Goal: Task Accomplishment & Management: Complete application form

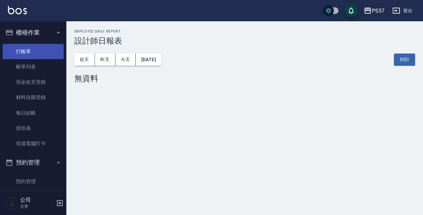
click at [28, 53] on link "打帳單" at bounding box center [33, 51] width 61 height 15
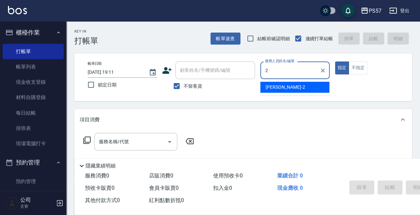
type input "[PERSON_NAME]-2"
type button "true"
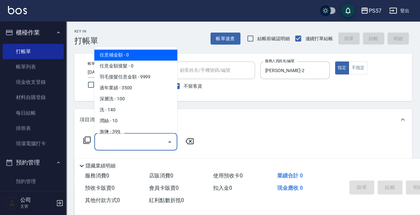
click at [119, 147] on input "服務名稱/代號" at bounding box center [130, 142] width 67 height 12
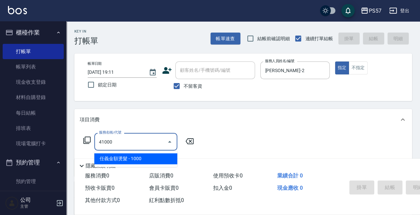
type input "任義金額燙髮(41000)"
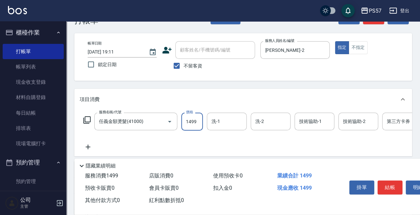
scroll to position [44, 0]
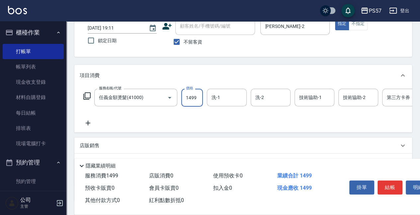
type input "1499"
click at [90, 121] on icon at bounding box center [88, 123] width 17 height 8
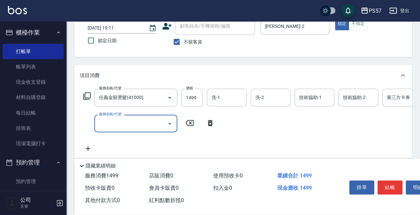
click at [102, 124] on input "服務名稱/代號" at bounding box center [130, 123] width 67 height 12
type input "任意金額染髮(51000)"
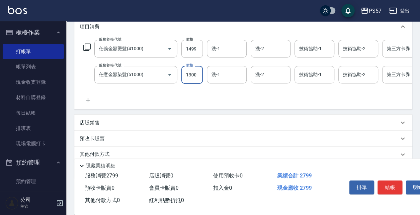
scroll to position [110, 0]
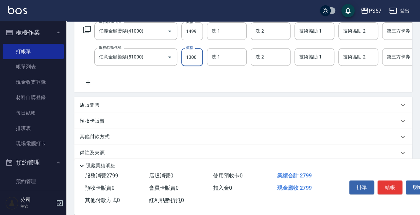
type input "1300"
click at [85, 83] on icon at bounding box center [88, 82] width 17 height 8
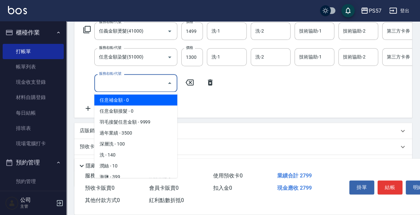
click at [148, 83] on input "服務名稱/代號" at bounding box center [130, 83] width 67 height 12
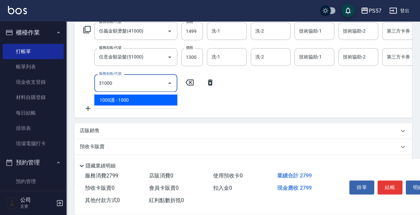
type input "1000護(31000)"
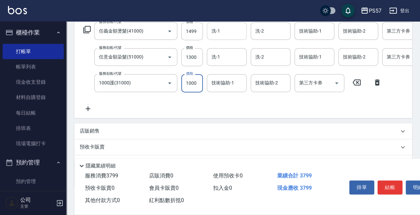
click at [223, 34] on input "洗-1" at bounding box center [227, 31] width 34 height 12
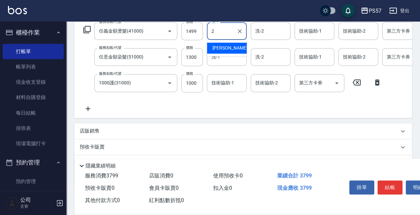
type input "[PERSON_NAME]-2"
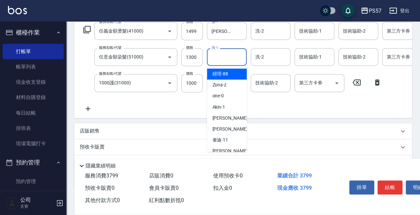
click at [219, 54] on input "洗-1" at bounding box center [227, 57] width 34 height 12
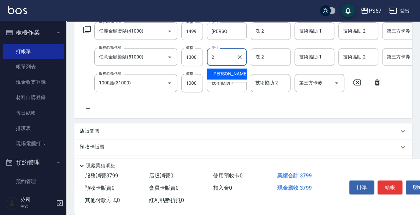
type input "[PERSON_NAME]-2"
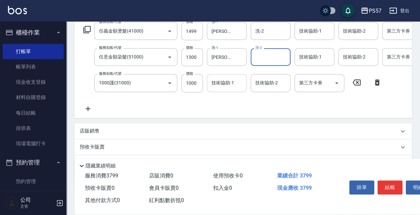
click at [220, 76] on div "技術協助-1" at bounding box center [227, 83] width 40 height 18
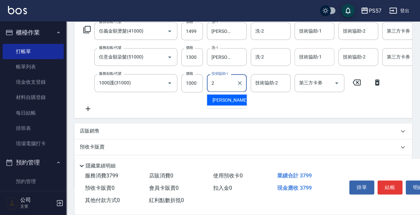
type input "[PERSON_NAME]-2"
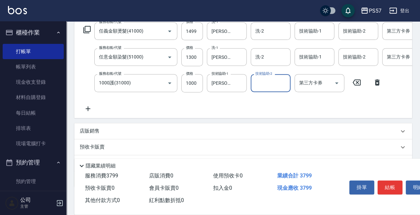
click at [310, 40] on div "技術協助-1 技術協助-1" at bounding box center [316, 31] width 44 height 18
click at [309, 33] on input "技術協助-1" at bounding box center [314, 31] width 34 height 12
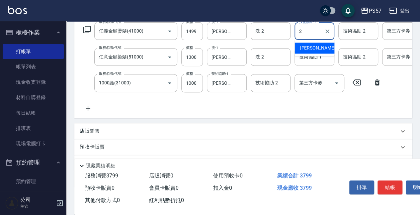
type input "[PERSON_NAME]-2"
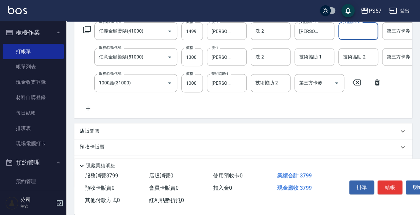
click at [313, 54] on input "技術協助-1" at bounding box center [314, 57] width 34 height 12
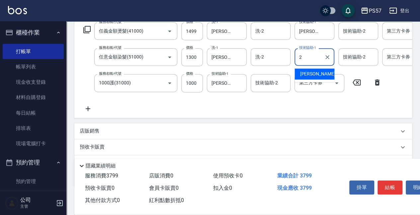
type input "[PERSON_NAME]-2"
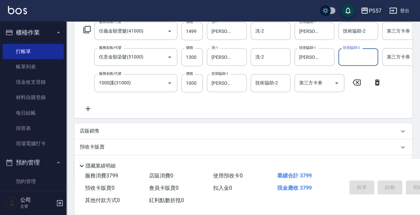
type input "[DATE] 19:12"
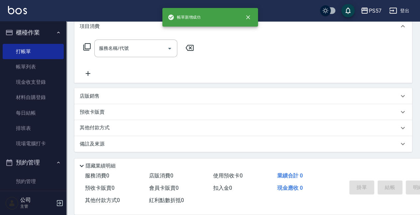
scroll to position [0, 0]
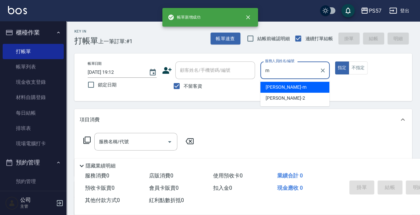
type input "[PERSON_NAME]-m"
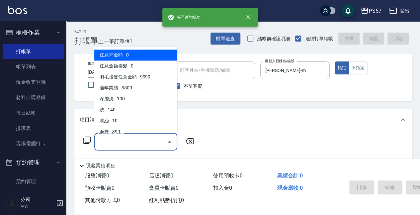
click at [113, 147] on input "服務名稱/代號" at bounding box center [130, 142] width 67 height 12
type input "0"
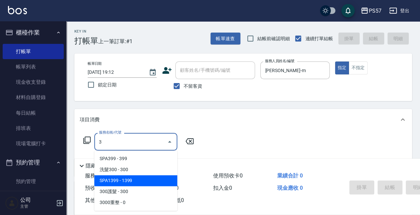
click at [118, 179] on span "SPA1399 - 1399" at bounding box center [135, 180] width 83 height 11
type input "SPA1399(1399)"
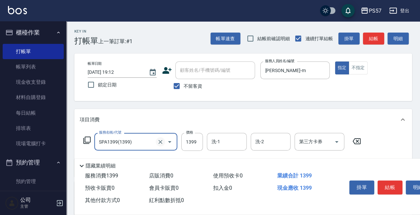
click at [158, 141] on icon "Clear" at bounding box center [160, 141] width 7 height 7
click at [133, 141] on input "服務名稱/代號" at bounding box center [126, 142] width 58 height 12
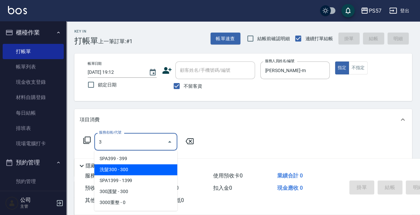
click at [131, 168] on span "洗髮300 - 300" at bounding box center [135, 169] width 83 height 11
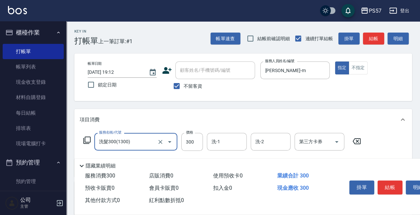
scroll to position [44, 0]
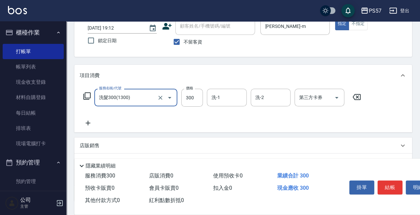
type input "洗髮300(1300)"
click at [92, 120] on icon at bounding box center [88, 123] width 17 height 8
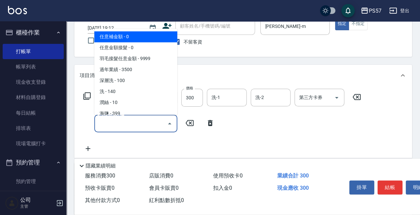
click at [105, 123] on input "服務名稱/代號" at bounding box center [130, 123] width 67 height 12
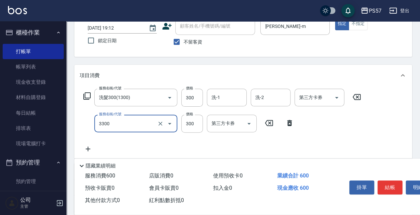
type input "300護髮(3300)"
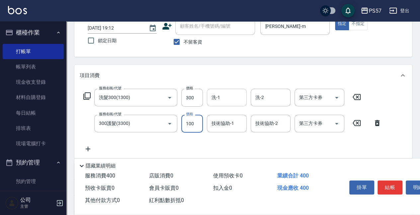
type input "100"
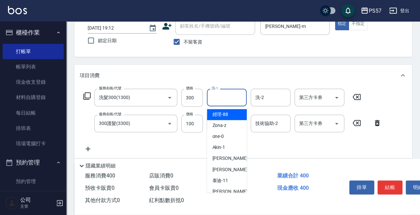
click at [237, 99] on input "洗-1" at bounding box center [227, 98] width 34 height 12
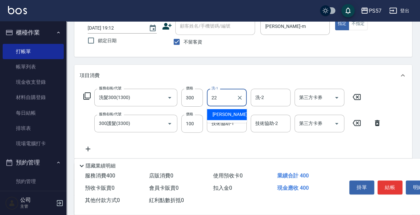
type input "[PERSON_NAME]-22"
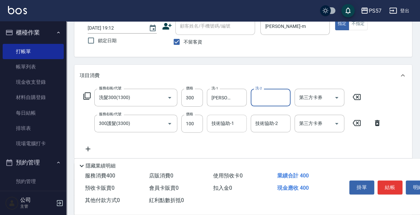
click at [220, 128] on input "技術協助-1" at bounding box center [227, 123] width 34 height 12
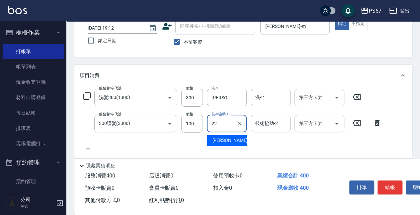
type input "[PERSON_NAME]-22"
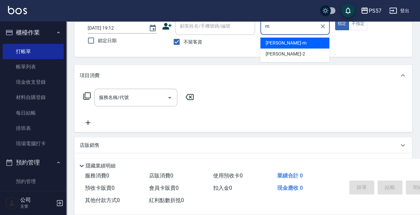
type input "[PERSON_NAME]-m"
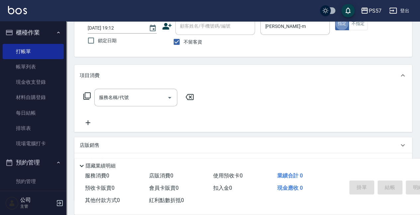
click at [105, 100] on input "服務名稱/代號" at bounding box center [130, 98] width 67 height 12
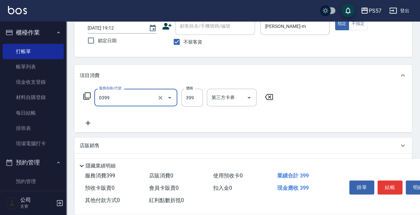
type input "SPA399(0399)"
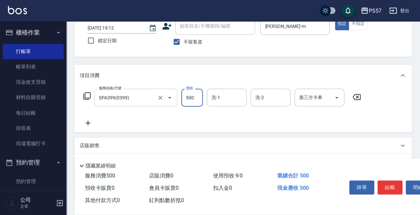
type input "500"
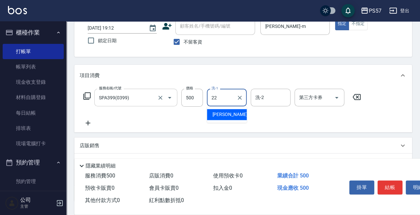
type input "[PERSON_NAME]-22"
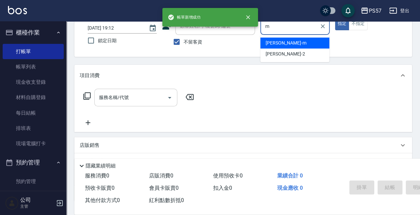
type input "[PERSON_NAME]-m"
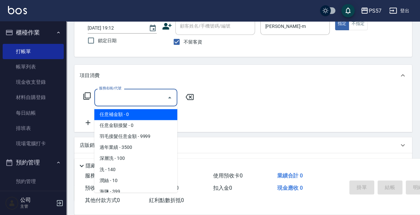
click at [102, 95] on input "服務名稱/代號" at bounding box center [130, 98] width 67 height 12
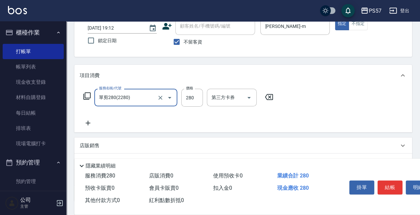
type input "單剪280(2280)"
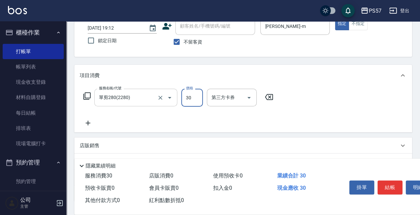
type input "300"
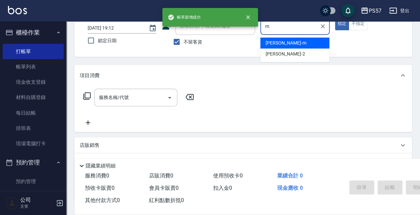
type input "[PERSON_NAME]-m"
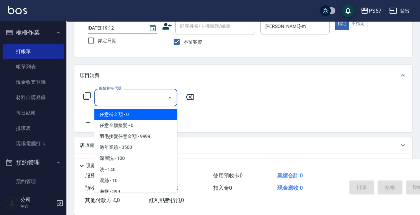
click at [116, 96] on input "服務名稱/代號" at bounding box center [130, 98] width 67 height 12
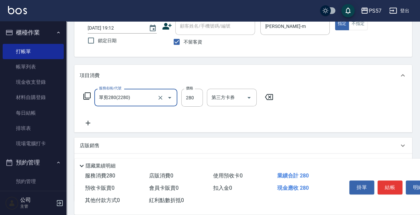
type input "單剪280(2280)"
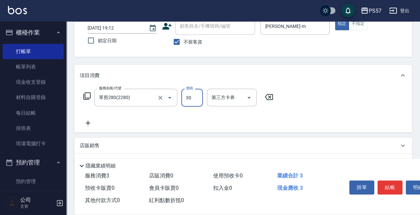
type input "300"
type input "[DATE] 19:13"
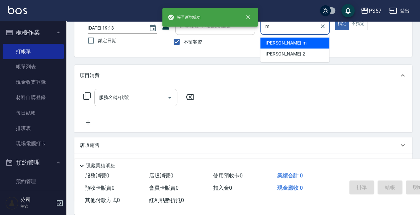
type input "[PERSON_NAME]-m"
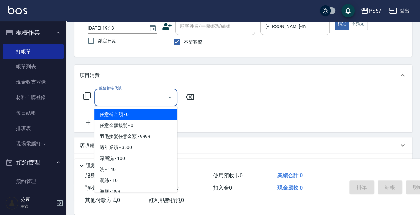
click at [112, 102] on input "服務名稱/代號" at bounding box center [130, 98] width 67 height 12
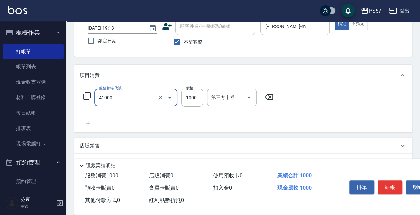
type input "任義金額燙髮(41000)"
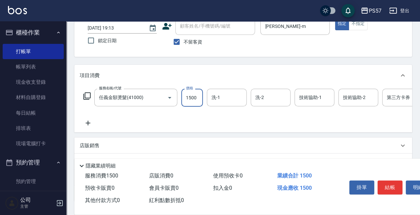
type input "1500"
click at [95, 118] on div "服務名稱/代號 任義金額燙髮(41000) 服務名稱/代號 價格 1500 價格 洗-1 洗-1 洗-2 洗-2 技術協助-1 技術協助-1 技術協助-2 技…" at bounding box center [266, 108] width 372 height 38
click at [93, 126] on icon at bounding box center [88, 123] width 17 height 8
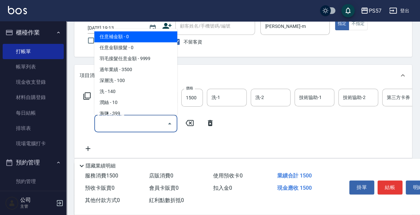
click at [101, 121] on input "服務名稱/代號" at bounding box center [130, 123] width 67 height 12
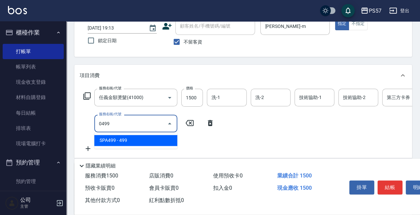
type input "SPA499(0499)"
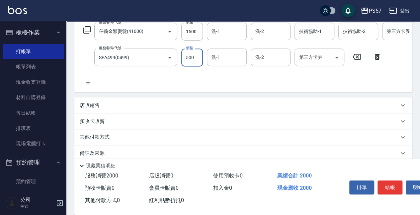
scroll to position [110, 0]
type input "500"
click at [93, 82] on icon at bounding box center [88, 82] width 17 height 8
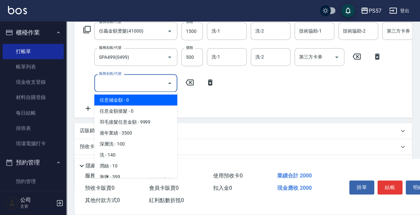
click at [114, 83] on input "服務名稱/代號" at bounding box center [130, 83] width 67 height 12
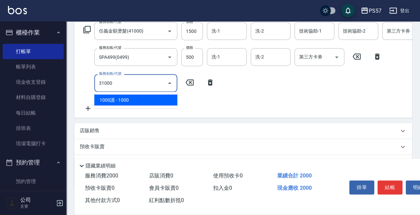
type input "1000護(31000)"
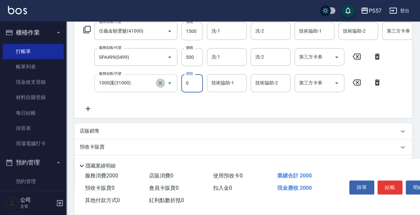
click at [161, 85] on icon "Clear" at bounding box center [160, 83] width 7 height 7
type input "0"
type input "1000護(31000)"
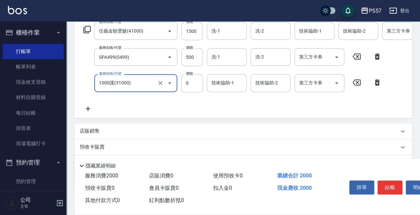
click at [137, 86] on input "1000護(31000)" at bounding box center [126, 83] width 58 height 12
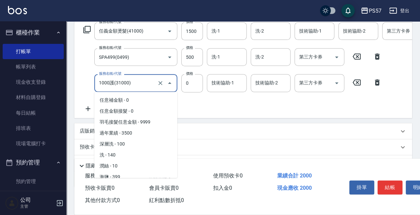
scroll to position [311, 0]
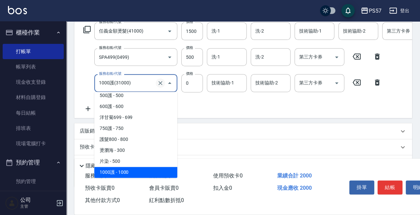
click at [159, 84] on icon "Clear" at bounding box center [160, 83] width 4 height 4
click at [143, 85] on input "服務名稱/代號" at bounding box center [126, 83] width 58 height 12
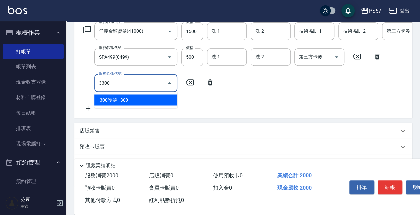
type input "300護髮(3300)"
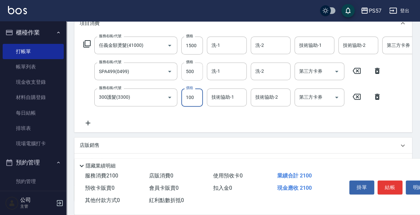
scroll to position [88, 0]
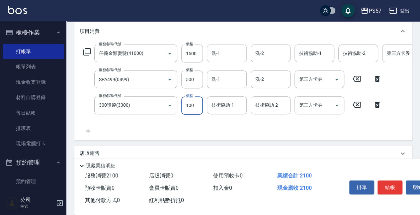
type input "100"
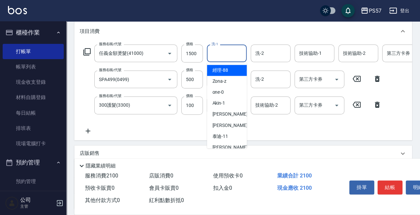
drag, startPoint x: 235, startPoint y: 53, endPoint x: 236, endPoint y: 56, distance: 3.3
click at [236, 56] on input "洗-1" at bounding box center [227, 53] width 34 height 12
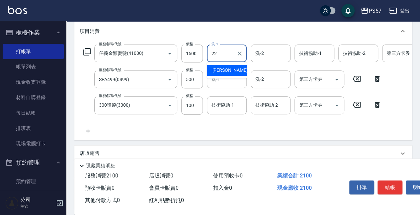
type input "[PERSON_NAME]-22"
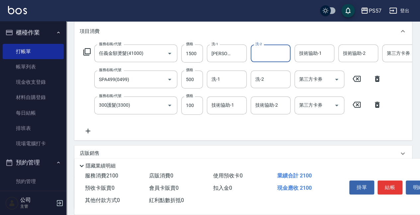
click at [224, 92] on div "服務名稱/代號 任義金額燙髮(41000) 服務名稱/代號 價格 1500 價格 洗-1 [PERSON_NAME]-22 洗-1 洗-2 洗-2 技術協助-…" at bounding box center [266, 89] width 372 height 90
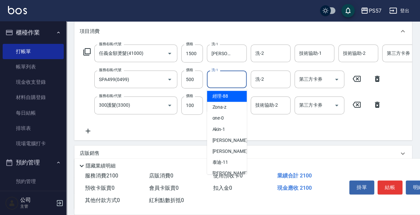
click at [227, 80] on input "洗-1" at bounding box center [227, 79] width 34 height 12
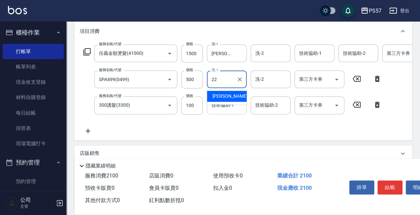
type input "[PERSON_NAME]-22"
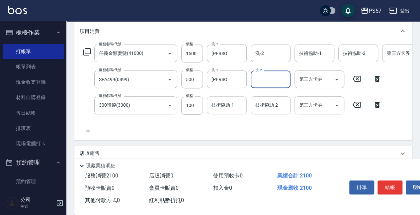
click at [228, 103] on input "技術協助-1" at bounding box center [227, 105] width 34 height 12
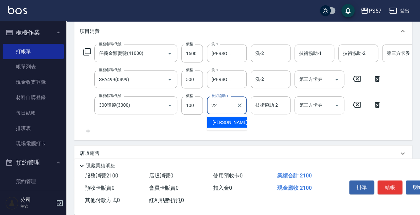
type input "[PERSON_NAME]-22"
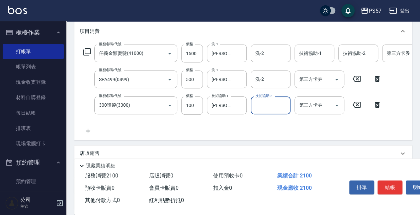
click at [308, 58] on input "技術協助-1" at bounding box center [314, 53] width 34 height 12
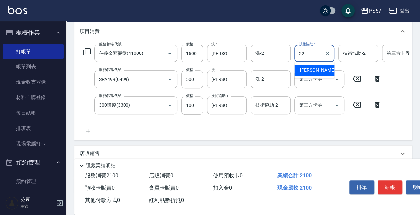
type input "[PERSON_NAME]-22"
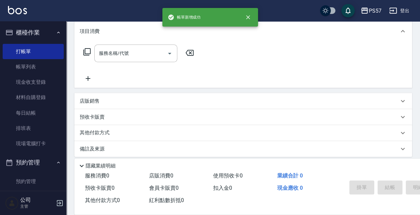
scroll to position [0, 0]
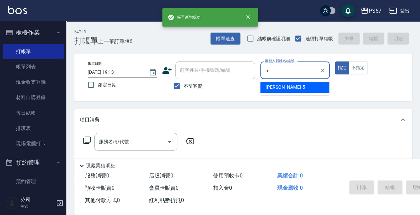
type input "[PERSON_NAME]5"
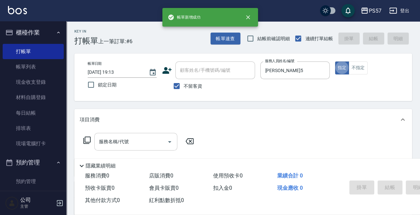
click at [109, 143] on input "服務名稱/代號" at bounding box center [130, 142] width 67 height 12
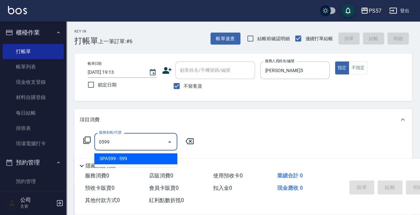
type input "SPA599(0599)"
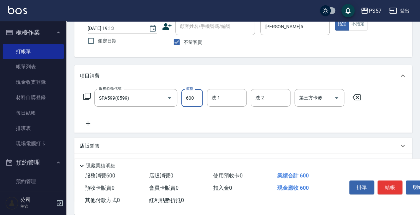
scroll to position [44, 0]
type input "600"
click at [87, 120] on icon at bounding box center [88, 123] width 17 height 8
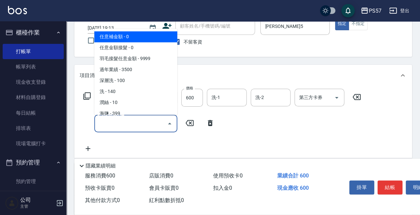
click at [107, 120] on input "服務名稱/代號" at bounding box center [130, 123] width 67 height 12
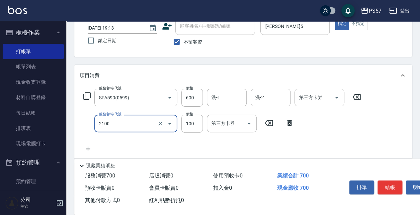
type input "剪髮100(2100)"
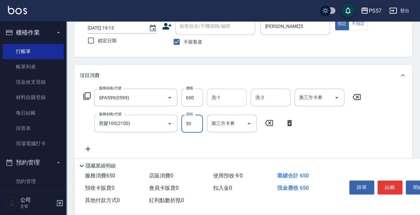
type input "50"
click at [218, 98] on input "洗-1" at bounding box center [227, 98] width 34 height 12
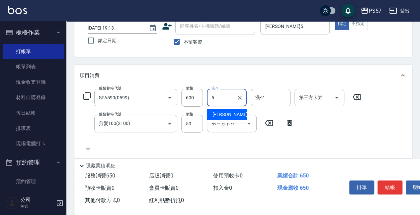
type input "[PERSON_NAME]5"
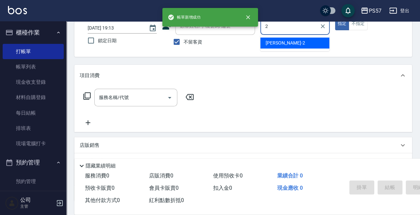
type input "[PERSON_NAME]-2"
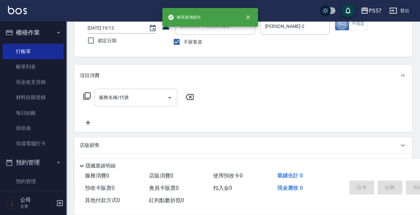
click at [111, 98] on input "服務名稱/代號" at bounding box center [130, 98] width 67 height 12
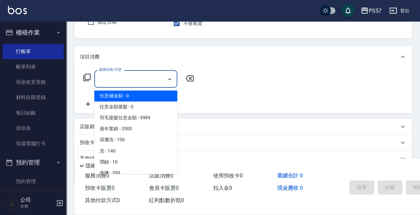
scroll to position [88, 0]
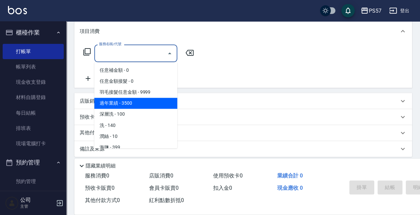
click at [84, 102] on p "店販銷售" at bounding box center [90, 101] width 20 height 7
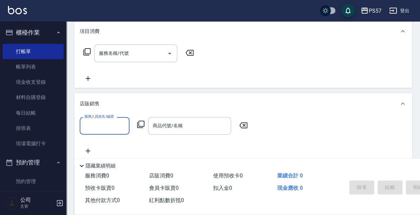
scroll to position [0, 0]
type input "[PERSON_NAME]-2"
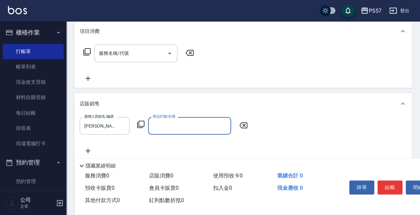
click at [151, 129] on div "商品代號/名稱" at bounding box center [189, 126] width 83 height 18
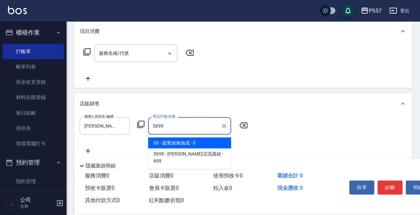
type input "[PERSON_NAME]涼洗護組"
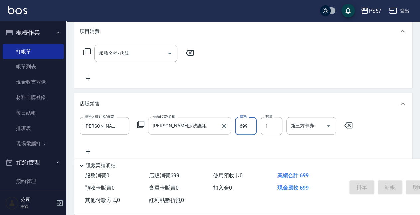
type input "[DATE] 19:14"
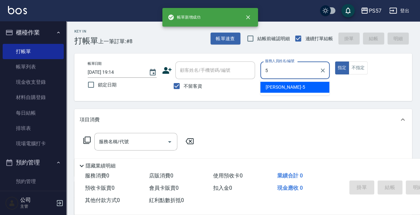
type input "[PERSON_NAME]5"
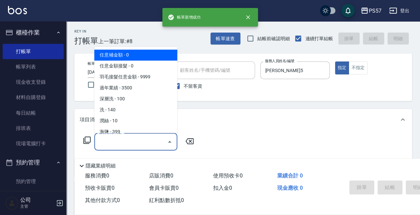
click at [100, 142] on input "服務名稱/代號" at bounding box center [130, 142] width 67 height 12
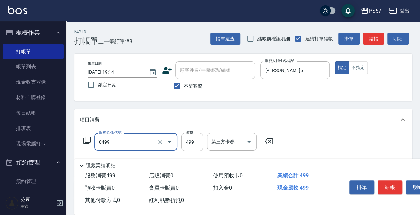
type input "SPA499(0499)"
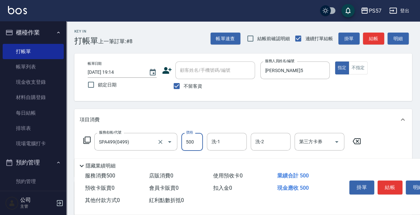
type input "500"
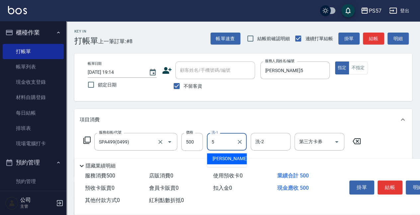
type input "[PERSON_NAME]5"
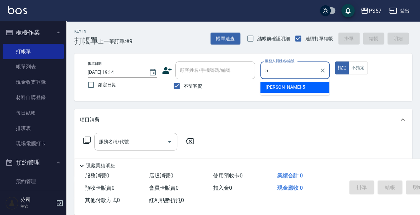
type input "[PERSON_NAME]5"
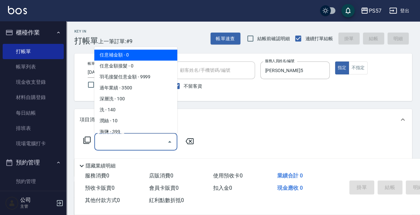
click at [118, 144] on input "服務名稱/代號" at bounding box center [130, 142] width 67 height 12
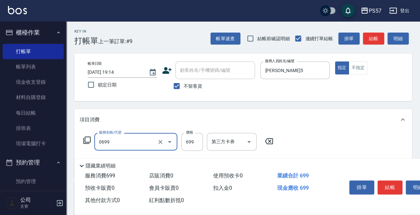
type input "SPA699(0699)"
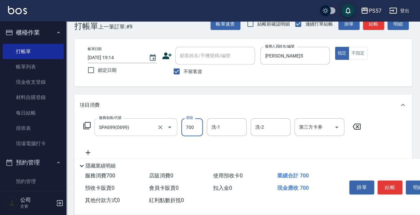
scroll to position [22, 0]
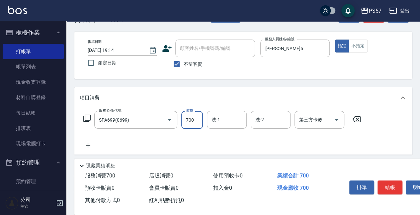
type input "700"
click at [87, 144] on icon at bounding box center [88, 145] width 17 height 8
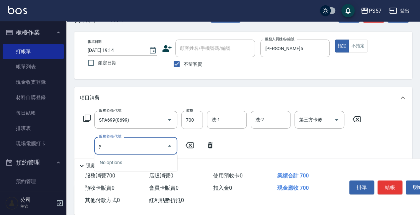
click at [103, 143] on input "y" at bounding box center [130, 146] width 67 height 12
click at [108, 150] on input "y" at bounding box center [130, 146] width 67 height 12
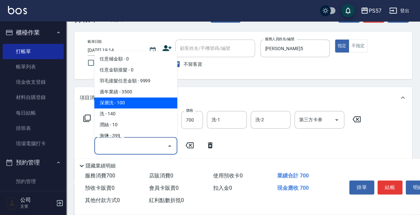
click at [137, 103] on span "深層洗 - 100" at bounding box center [135, 103] width 83 height 11
type input "深層洗(100)"
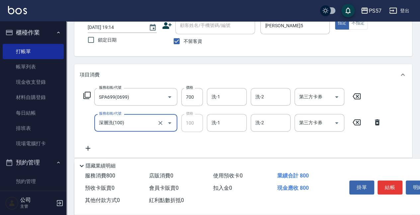
scroll to position [66, 0]
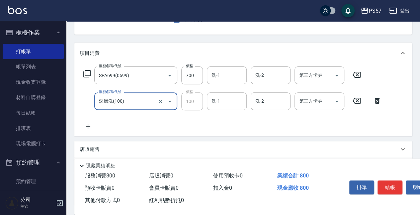
click at [83, 127] on icon at bounding box center [88, 126] width 17 height 8
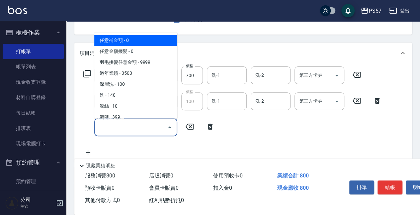
click at [106, 126] on input "服務名稱/代號" at bounding box center [130, 127] width 67 height 12
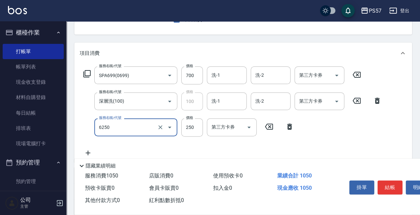
type input "刮痧(6250)"
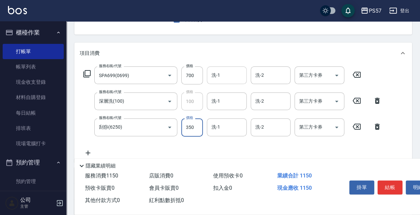
type input "350"
click at [224, 74] on input "洗-1" at bounding box center [227, 75] width 34 height 12
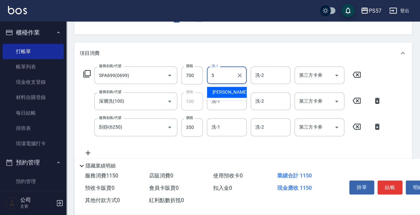
type input "[PERSON_NAME]5"
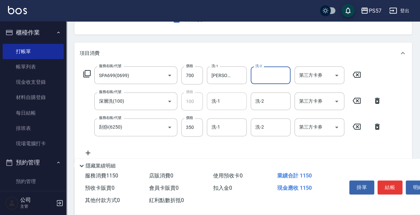
click at [223, 104] on input "洗-1" at bounding box center [227, 101] width 34 height 12
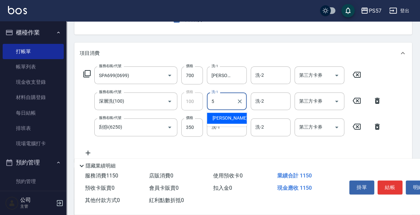
type input "[PERSON_NAME]5"
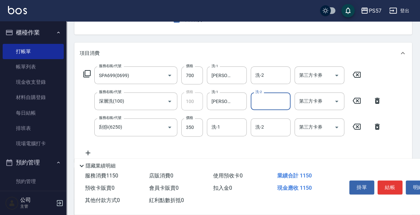
click at [210, 139] on div "服務名稱/代號 SPA699(0699) 服務名稱/代號 價格 700 價格 洗-1 [PERSON_NAME]-5 洗-1 洗-2 洗-2 第三方卡券 第三…" at bounding box center [232, 111] width 305 height 90
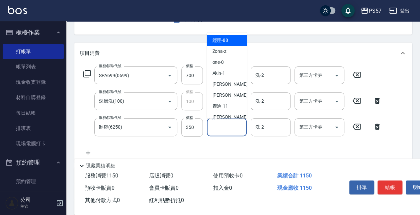
click at [219, 126] on input "洗-1" at bounding box center [227, 127] width 34 height 12
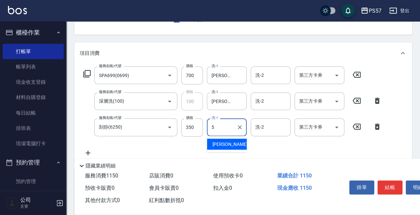
type input "[PERSON_NAME]5"
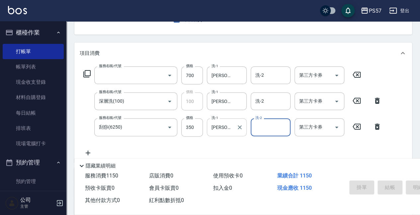
scroll to position [64, 0]
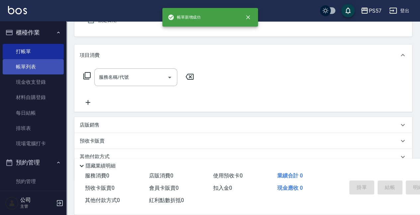
click at [28, 72] on link "帳單列表" at bounding box center [33, 66] width 61 height 15
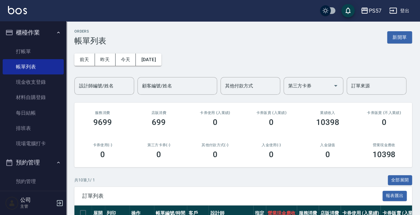
scroll to position [88, 0]
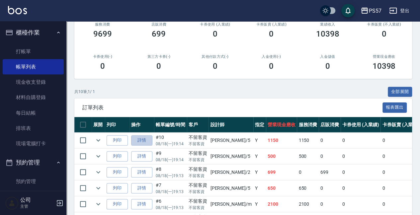
click at [138, 141] on link "詳情" at bounding box center [141, 140] width 21 height 10
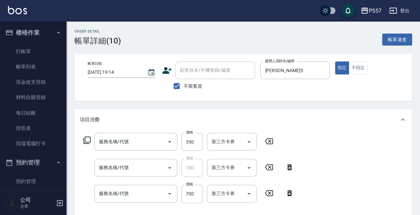
checkbox input "true"
type input "[PERSON_NAME]5"
type input "刮痧(6250)"
type input "深層洗(100)"
type input "SPA699(0699)"
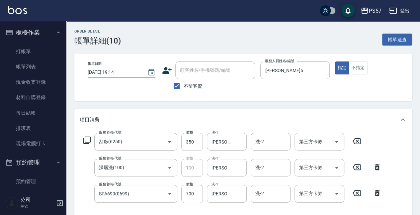
click at [322, 140] on input "第三方卡券" at bounding box center [314, 142] width 34 height 12
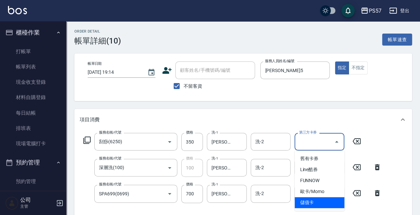
click at [312, 205] on span "儲值卡" at bounding box center [319, 202] width 50 height 11
type input "儲值卡"
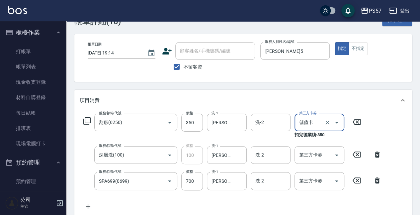
scroll to position [66, 0]
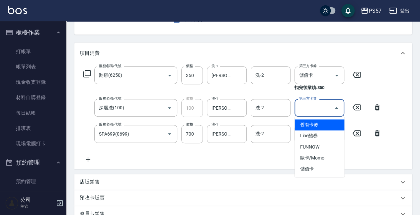
click at [315, 110] on input "第三方卡券" at bounding box center [314, 108] width 34 height 12
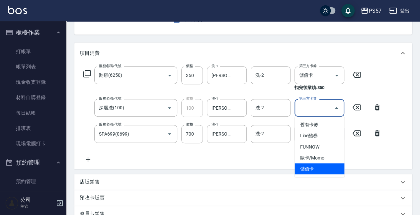
click at [307, 173] on span "儲值卡" at bounding box center [319, 168] width 50 height 11
type input "儲值卡"
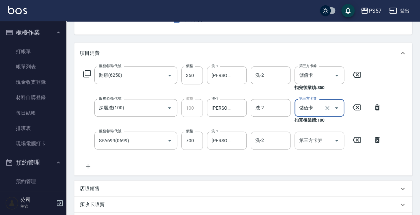
click at [314, 139] on input "第三方卡券" at bounding box center [314, 140] width 34 height 12
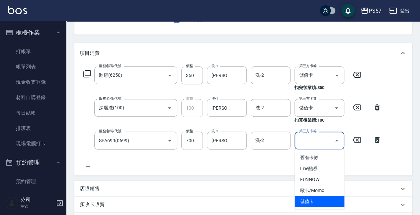
click at [311, 201] on span "儲值卡" at bounding box center [319, 200] width 50 height 11
type input "儲值卡"
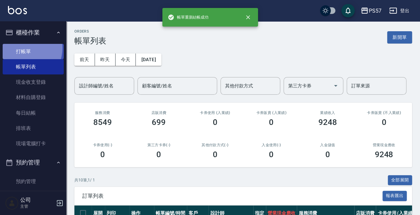
click at [22, 48] on link "打帳單" at bounding box center [33, 51] width 61 height 15
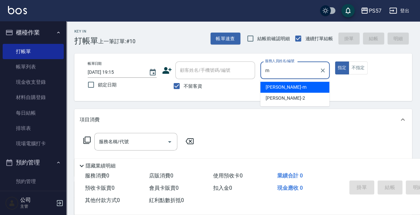
type input "[PERSON_NAME]-m"
type button "true"
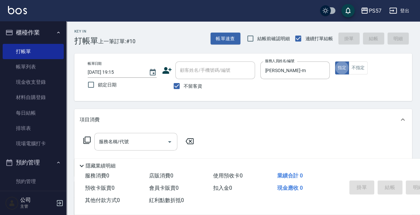
click at [109, 144] on input "服務名稱/代號" at bounding box center [130, 142] width 67 height 12
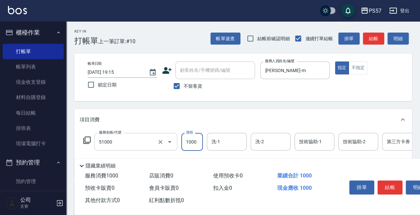
type input "任意金額染髮(51000)"
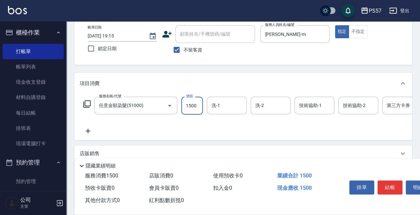
scroll to position [44, 0]
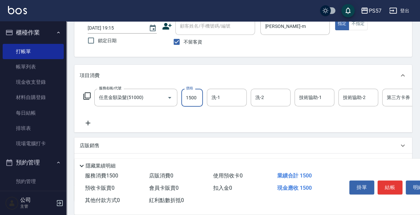
type input "1500"
click at [90, 119] on icon at bounding box center [88, 123] width 17 height 8
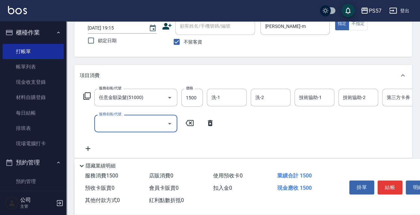
click at [109, 122] on input "服務名稱/代號" at bounding box center [130, 123] width 67 height 12
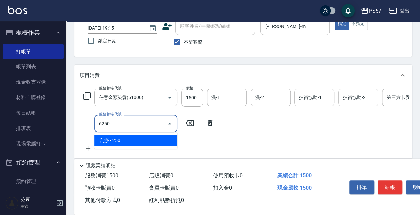
type input "刮痧(6250)"
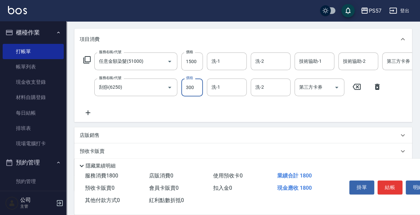
scroll to position [88, 0]
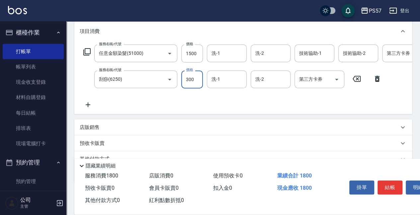
type input "300"
click at [88, 104] on icon at bounding box center [88, 104] width 5 height 5
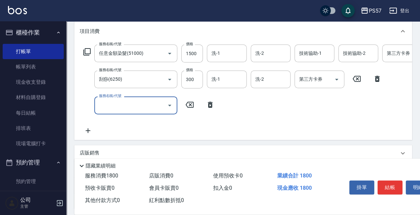
click at [114, 103] on input "服務名稱/代號" at bounding box center [130, 105] width 67 height 12
type input "1000護(31000)"
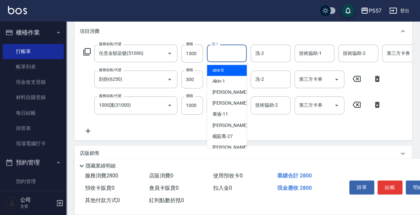
click at [218, 52] on input "洗-1" at bounding box center [227, 53] width 34 height 12
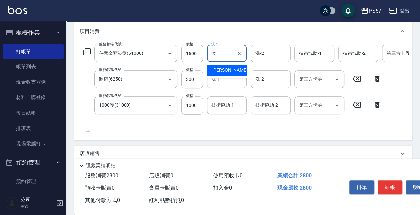
type input "[PERSON_NAME]-22"
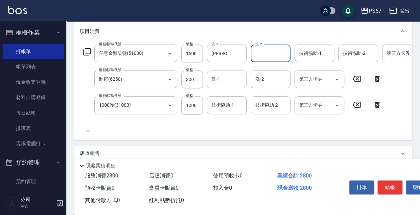
click at [217, 76] on input "洗-1" at bounding box center [227, 79] width 34 height 12
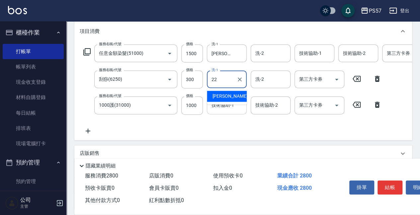
type input "[PERSON_NAME]-22"
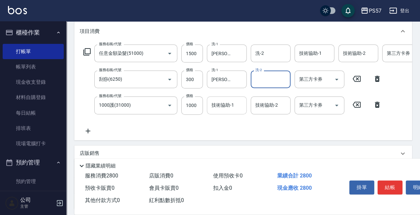
click at [240, 113] on div "技術協助-1" at bounding box center [227, 105] width 40 height 18
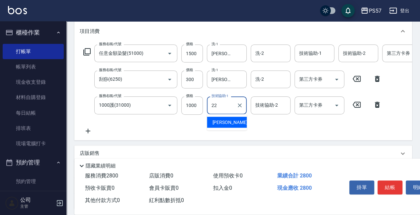
type input "[PERSON_NAME]-22"
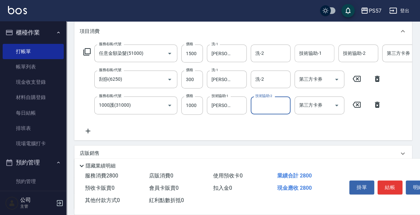
click at [297, 50] on input "技術協助-1" at bounding box center [314, 53] width 34 height 12
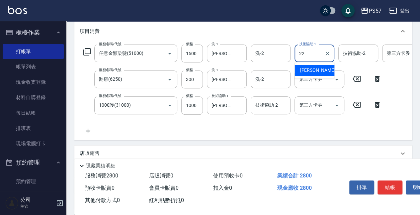
type input "[PERSON_NAME]-22"
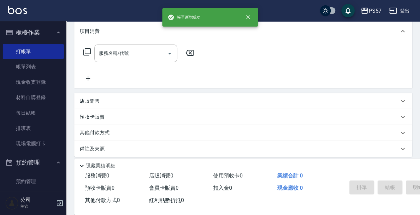
scroll to position [0, 0]
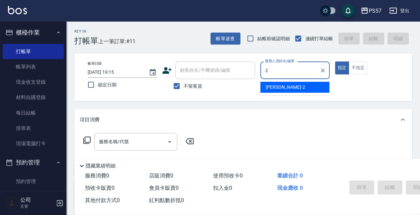
type input "[PERSON_NAME]-2"
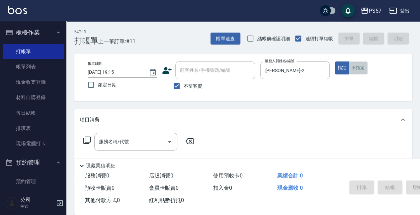
click at [361, 67] on button "不指定" at bounding box center [357, 67] width 19 height 13
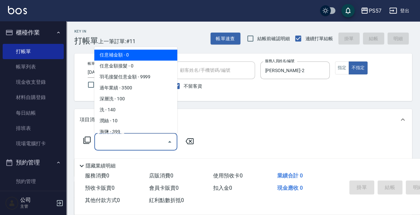
click at [141, 146] on input "服務名稱/代號" at bounding box center [130, 142] width 67 height 12
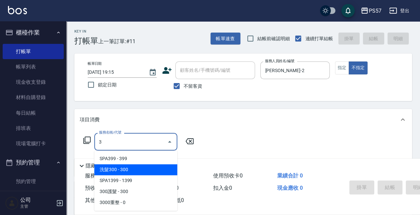
click at [131, 171] on span "洗髮300 - 300" at bounding box center [135, 169] width 83 height 11
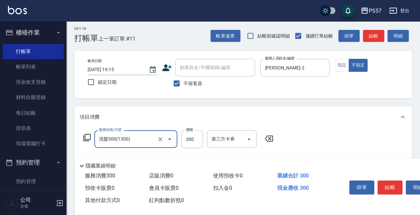
scroll to position [44, 0]
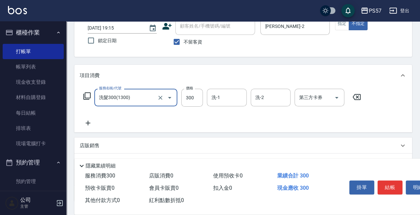
type input "洗髮300(1300)"
click at [87, 121] on icon at bounding box center [88, 123] width 17 height 8
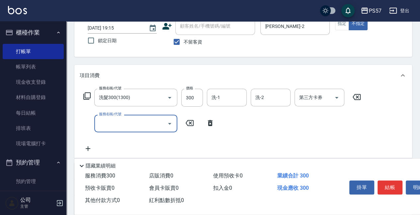
click at [101, 122] on input "服務名稱/代號" at bounding box center [130, 123] width 67 height 12
type input "剪髮100(2100)"
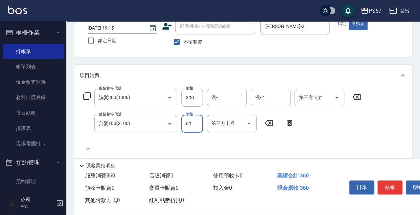
type input "60"
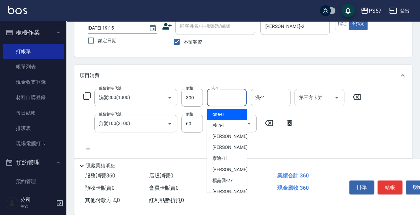
click at [217, 99] on input "洗-1" at bounding box center [227, 98] width 34 height 12
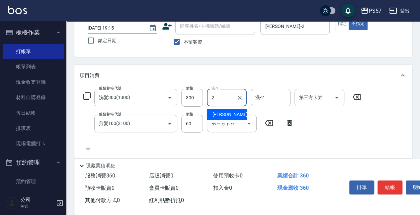
type input "[PERSON_NAME]-2"
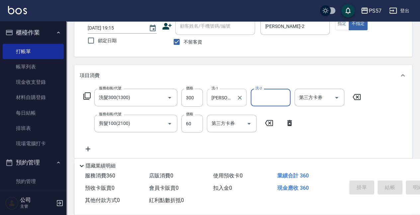
type input "[DATE] 19:16"
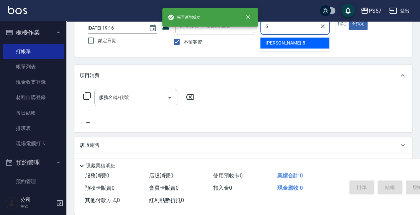
type input "[PERSON_NAME]5"
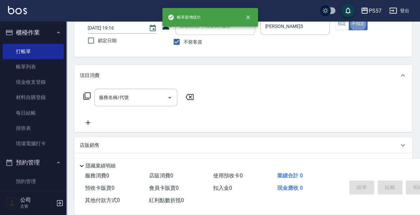
type button "false"
click at [340, 26] on button "指定" at bounding box center [342, 23] width 14 height 13
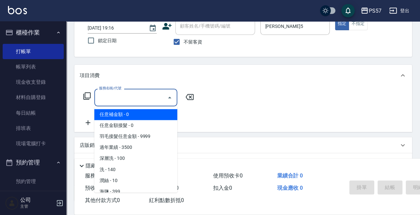
click at [138, 99] on input "服務名稱/代號" at bounding box center [130, 98] width 67 height 12
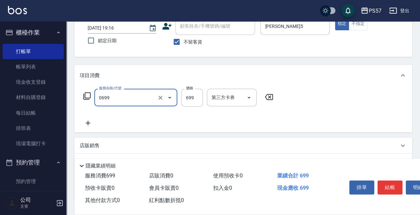
type input "SPA699(0699)"
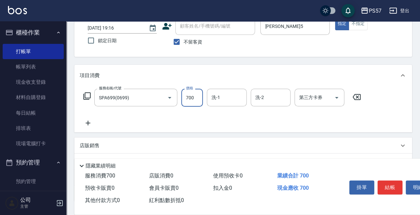
type input "700"
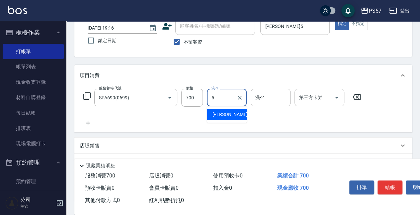
type input "[PERSON_NAME]5"
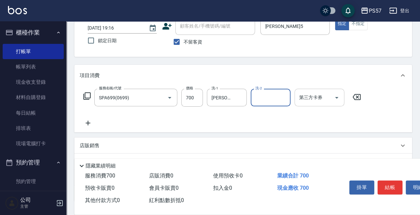
click at [314, 102] on input "第三方卡券" at bounding box center [314, 98] width 34 height 12
click at [308, 169] on div "業績合計 700" at bounding box center [306, 175] width 64 height 12
click at [331, 87] on div "服務名稱/代號 SPA699(0699) 服務名稱/代號 價格 700 價格 洗-1 [PERSON_NAME]-5 洗-1 洗-2 洗-2 第三方卡券 第三…" at bounding box center [242, 109] width 337 height 46
click at [330, 98] on input "第三方卡券" at bounding box center [314, 98] width 34 height 12
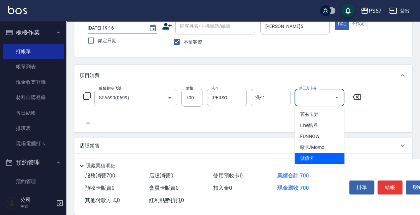
click at [317, 161] on span "儲值卡" at bounding box center [319, 158] width 50 height 11
type input "儲值卡"
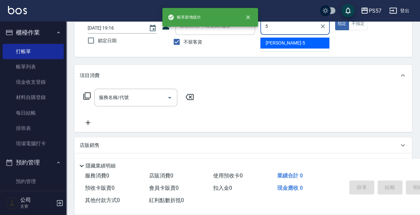
type input "[PERSON_NAME]5"
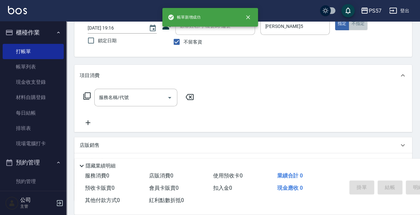
click at [359, 25] on button "不指定" at bounding box center [357, 23] width 19 height 13
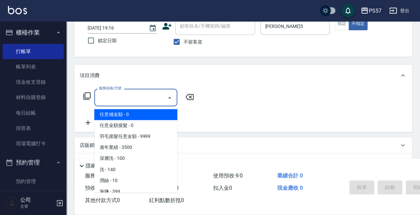
click at [126, 95] on input "服務名稱/代號" at bounding box center [130, 98] width 67 height 12
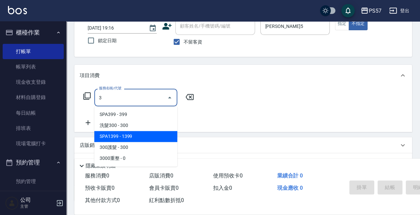
click at [134, 133] on span "SPA1399 - 1399" at bounding box center [135, 136] width 83 height 11
type input "SPA1399(1399)"
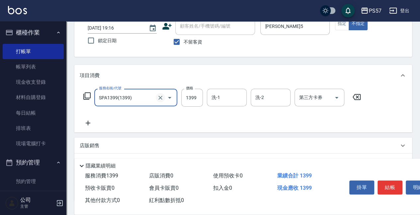
click at [161, 99] on icon "Clear" at bounding box center [160, 97] width 7 height 7
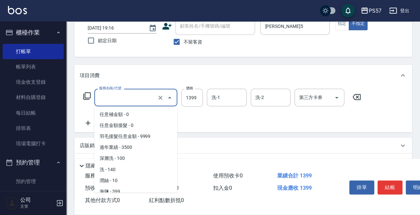
click at [128, 102] on input "服務名稱/代號" at bounding box center [126, 98] width 58 height 12
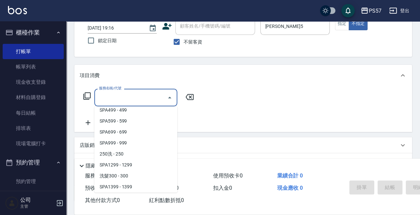
scroll to position [0, 0]
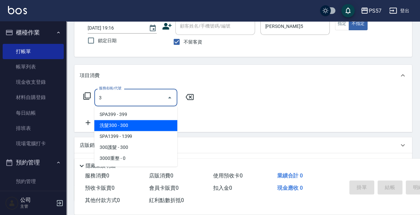
click at [131, 126] on span "洗髮300 - 300" at bounding box center [135, 125] width 83 height 11
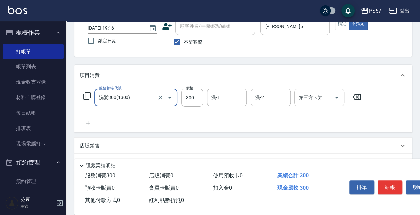
type input "洗髮300(1300)"
click at [88, 123] on icon at bounding box center [88, 122] width 5 height 5
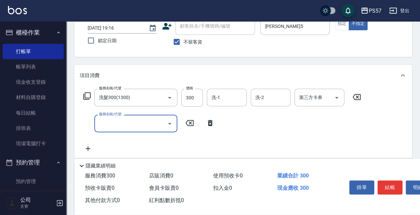
click at [115, 123] on input "服務名稱/代號" at bounding box center [130, 123] width 67 height 12
type input "300護髮(3300)"
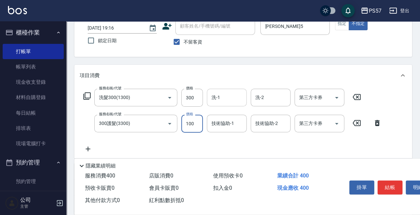
type input "100"
click at [224, 97] on input "洗-1" at bounding box center [227, 98] width 34 height 12
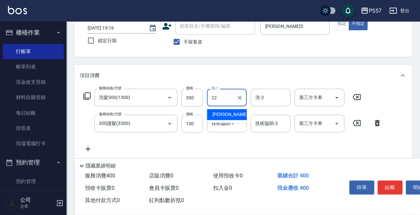
type input "[PERSON_NAME]-22"
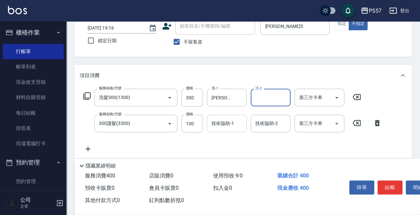
click at [226, 120] on input "技術協助-1" at bounding box center [227, 123] width 34 height 12
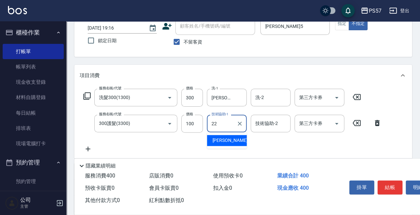
type input "[PERSON_NAME]-22"
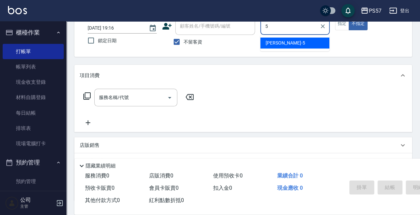
type input "[PERSON_NAME]5"
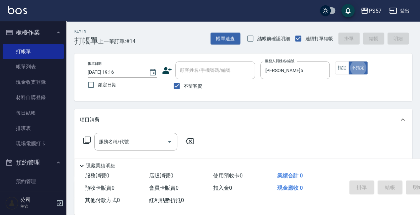
scroll to position [22, 0]
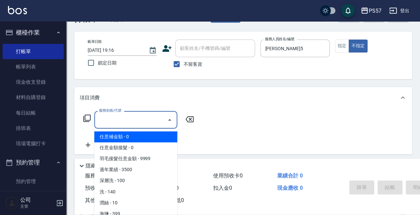
click at [112, 120] on input "服務名稱/代號" at bounding box center [130, 120] width 67 height 12
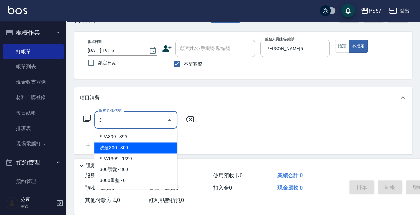
click at [119, 146] on span "洗髮300 - 300" at bounding box center [135, 147] width 83 height 11
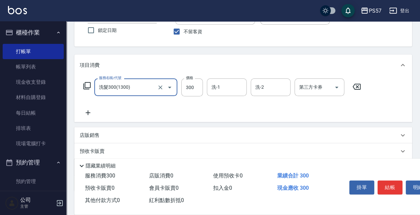
scroll to position [66, 0]
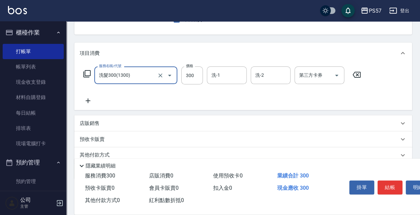
type input "洗髮300(1300)"
click at [92, 98] on icon at bounding box center [88, 101] width 17 height 8
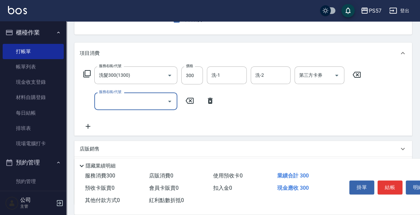
click at [117, 99] on input "服務名稱/代號" at bounding box center [130, 101] width 67 height 12
type input "300護髮(3300)"
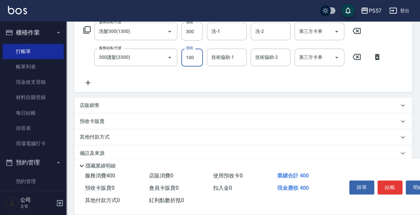
scroll to position [110, 0]
type input "100"
click at [88, 86] on div "服務名稱/代號 洗髮300(1300) 服務名稱/代號 價格 300 價格 洗-1 洗-1 洗-2 洗-2 第三方卡券 第三方卡券 服務名稱/代號 300護髮…" at bounding box center [242, 56] width 337 height 72
click at [116, 81] on div "服務名稱/代號 洗髮300(1300) 服務名稱/代號 價格 300 價格 洗-1 洗-1 洗-2 洗-2 第三方卡券 第三方卡券 服務名稱/代號 300護髮…" at bounding box center [232, 54] width 305 height 64
click at [87, 82] on icon at bounding box center [88, 82] width 5 height 5
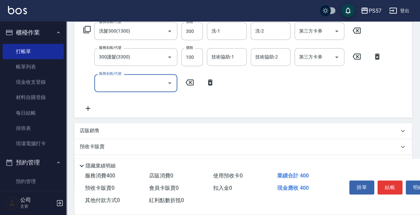
click at [105, 82] on input "服務名稱/代號" at bounding box center [130, 83] width 67 height 12
type input "剪髮100(2100)"
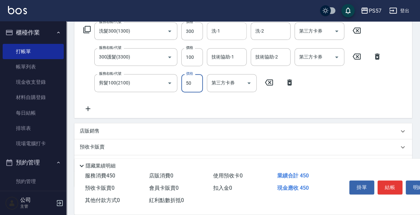
click at [229, 38] on div "洗-1" at bounding box center [227, 31] width 40 height 18
type input "50"
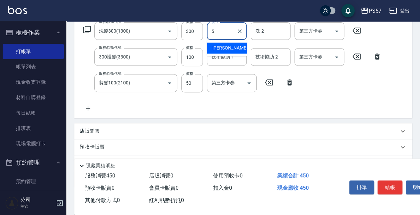
type input "[PERSON_NAME]5"
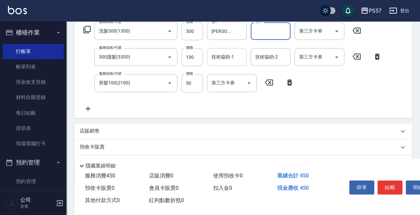
click at [228, 49] on div "技術協助-1" at bounding box center [227, 57] width 40 height 18
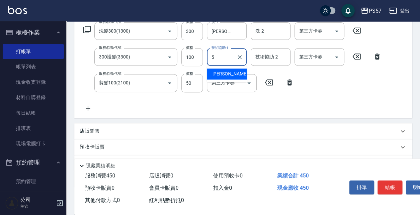
type input "[PERSON_NAME]5"
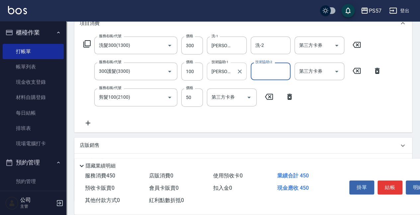
scroll to position [88, 0]
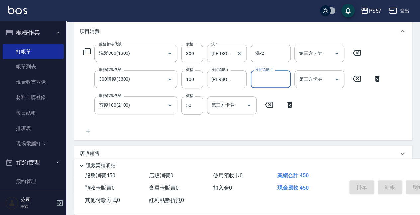
type input "[DATE] 19:17"
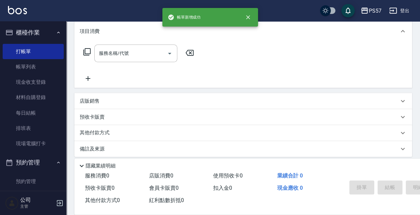
scroll to position [0, 0]
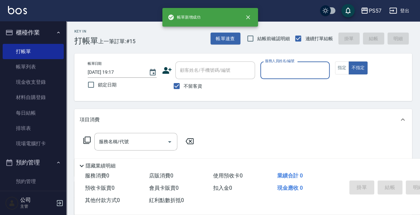
type input "2"
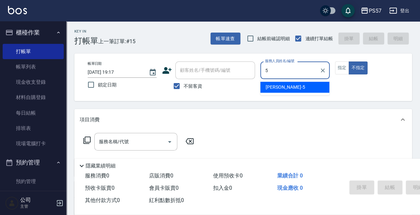
type input "[PERSON_NAME]5"
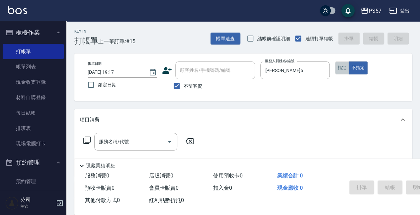
click at [341, 70] on button "指定" at bounding box center [342, 67] width 14 height 13
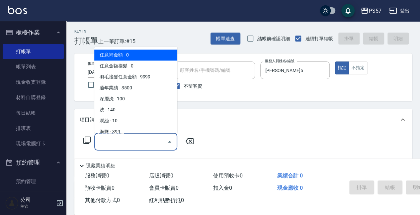
click at [130, 142] on input "服務名稱/代號" at bounding box center [130, 142] width 67 height 12
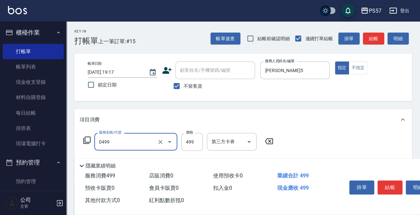
type input "SPA499(0499)"
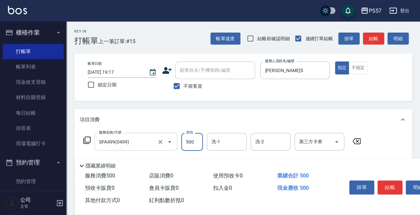
type input "500"
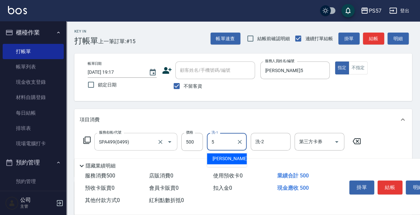
type input "[PERSON_NAME]5"
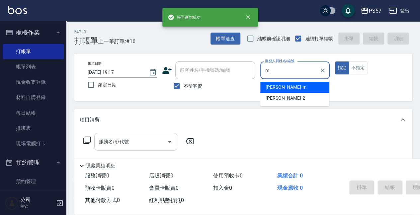
type input "[PERSON_NAME]-m"
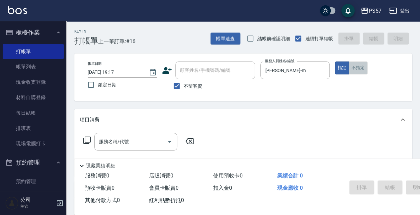
click at [358, 67] on button "不指定" at bounding box center [357, 67] width 19 height 13
click at [125, 145] on input "服務名稱/代號" at bounding box center [130, 142] width 67 height 12
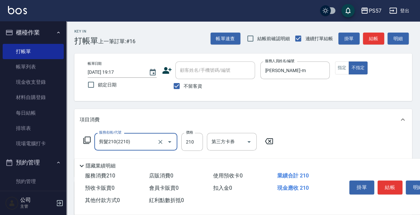
type input "剪髮210(2210)"
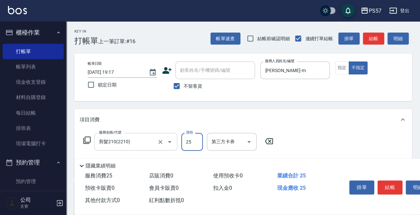
type input "250"
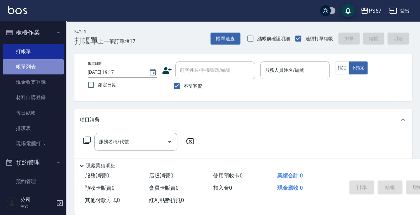
click at [33, 64] on link "帳單列表" at bounding box center [33, 66] width 61 height 15
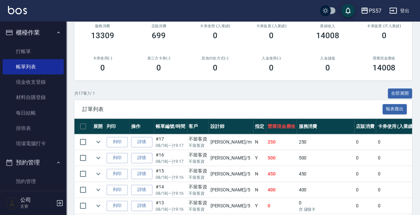
scroll to position [88, 0]
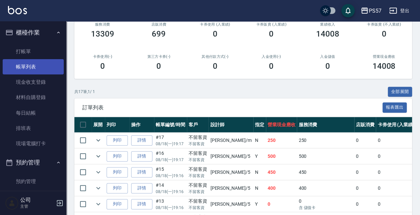
click at [25, 59] on link "帳單列表" at bounding box center [33, 66] width 61 height 15
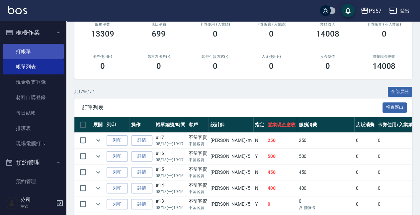
click at [27, 55] on link "打帳單" at bounding box center [33, 51] width 61 height 15
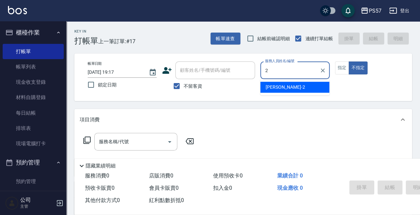
type input "[PERSON_NAME]-2"
type button "false"
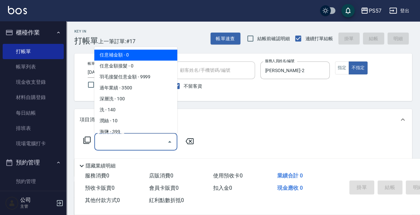
click at [129, 141] on input "服務名稱/代號" at bounding box center [130, 142] width 67 height 12
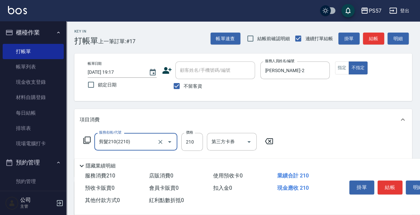
type input "剪髮210(2210)"
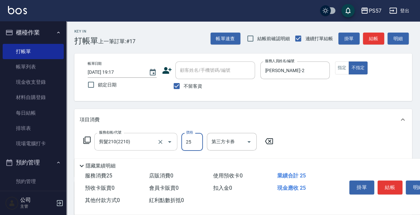
type input "250"
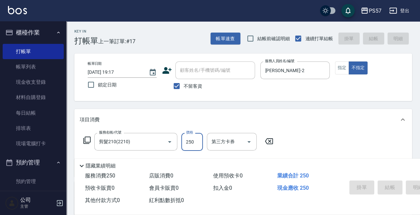
type input "[DATE] 19:18"
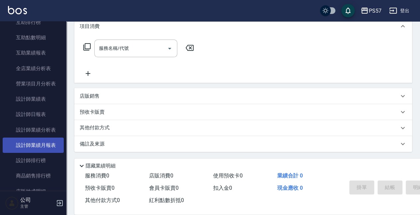
scroll to position [332, 0]
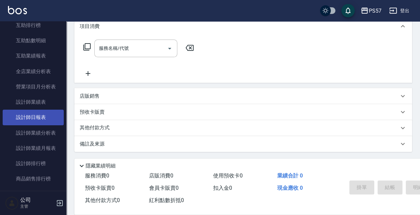
click at [36, 116] on link "設計師日報表" at bounding box center [33, 116] width 61 height 15
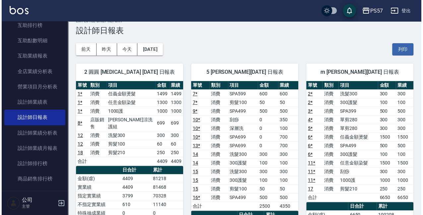
scroll to position [10, 0]
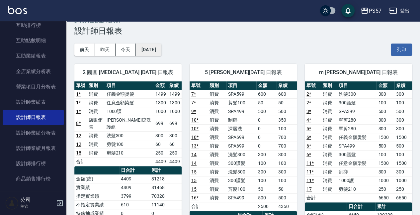
click at [152, 50] on button "[DATE]" at bounding box center [148, 49] width 25 height 12
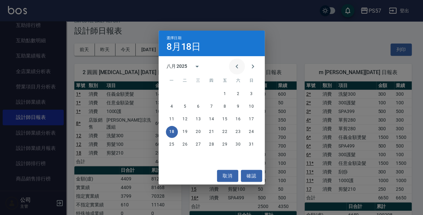
click at [236, 66] on icon "Previous month" at bounding box center [237, 66] width 8 height 8
click at [227, 119] on button "18" at bounding box center [225, 119] width 12 height 12
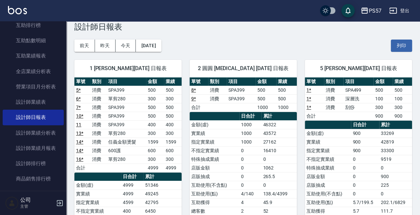
scroll to position [22, 0]
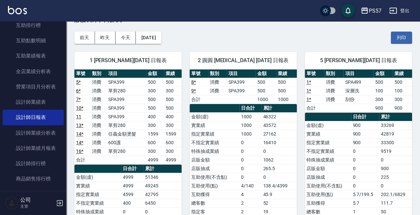
click at [119, 35] on button "今天" at bounding box center [125, 38] width 21 height 12
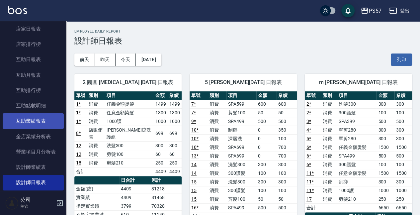
scroll to position [265, 0]
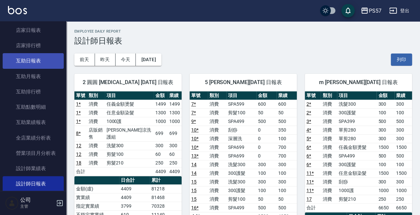
click at [12, 60] on link "互助日報表" at bounding box center [33, 60] width 61 height 15
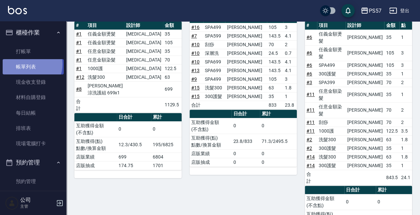
click at [26, 64] on link "帳單列表" at bounding box center [33, 66] width 61 height 15
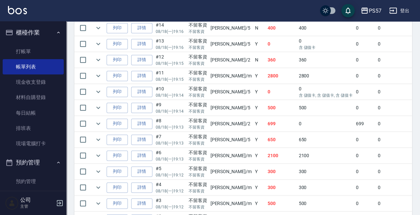
scroll to position [265, 0]
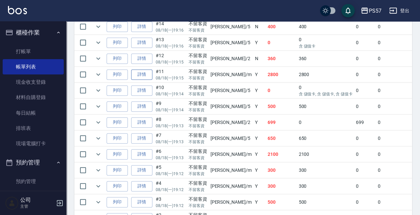
click at [142, 72] on link "詳情" at bounding box center [141, 74] width 21 height 10
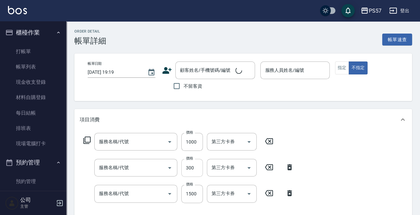
type input "[DATE] 19:15"
checkbox input "true"
type input "[PERSON_NAME]-m"
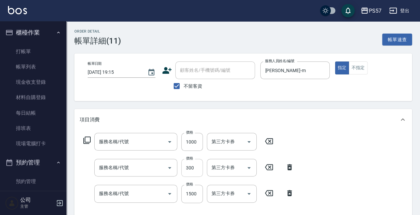
type input "1000護(31000)"
type input "刮痧(6250)"
type input "任意金額染髮(51000)"
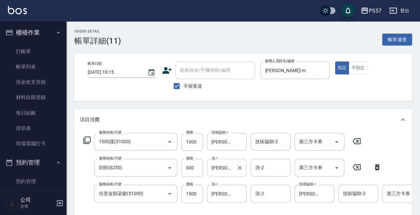
click at [241, 172] on div at bounding box center [239, 168] width 9 height 18
click at [239, 168] on icon "Clear" at bounding box center [239, 167] width 4 height 4
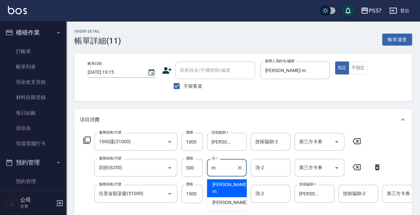
type input "[PERSON_NAME]-m"
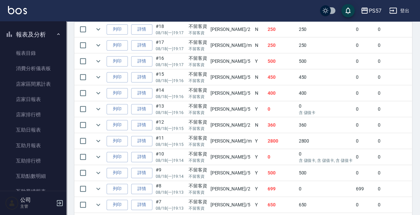
scroll to position [265, 0]
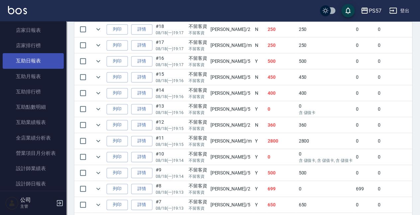
click at [33, 66] on link "互助日報表" at bounding box center [33, 60] width 61 height 15
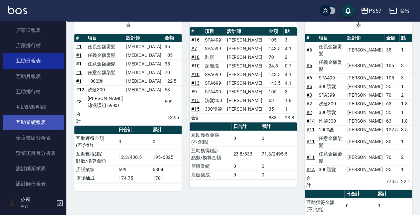
scroll to position [398, 0]
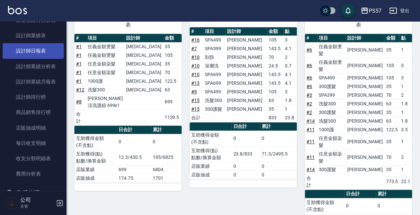
click at [39, 51] on link "設計師日報表" at bounding box center [33, 50] width 61 height 15
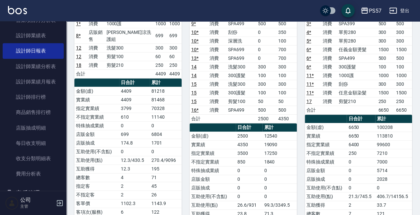
scroll to position [133, 0]
